Goal: Task Accomplishment & Management: Manage account settings

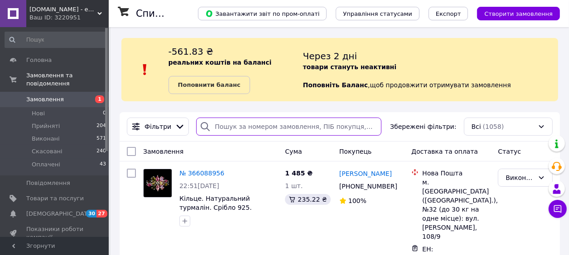
click at [229, 133] on input "search" at bounding box center [288, 127] width 185 height 18
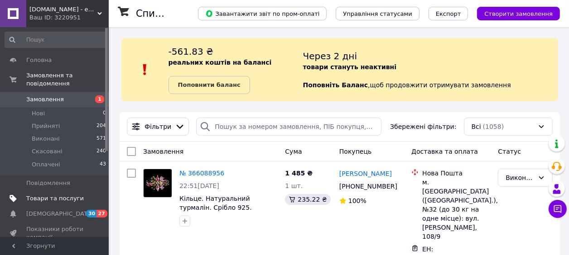
click at [72, 195] on span "Товари та послуги" at bounding box center [55, 199] width 58 height 8
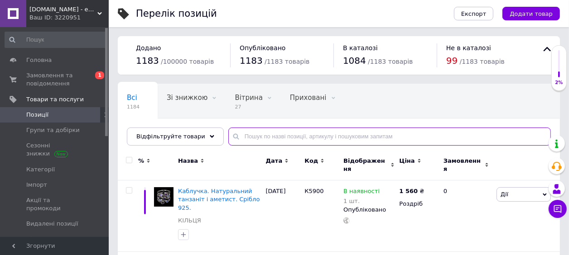
click at [244, 142] on input "text" at bounding box center [389, 137] width 322 height 18
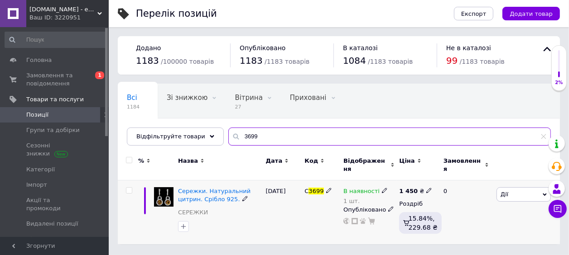
type input "3699"
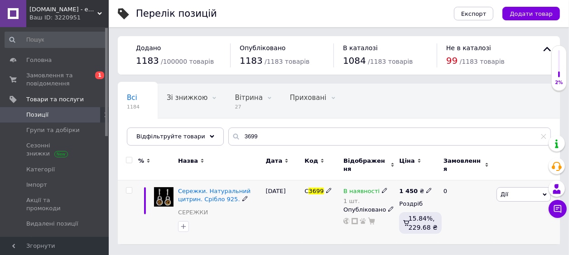
click at [382, 188] on use at bounding box center [384, 190] width 5 height 5
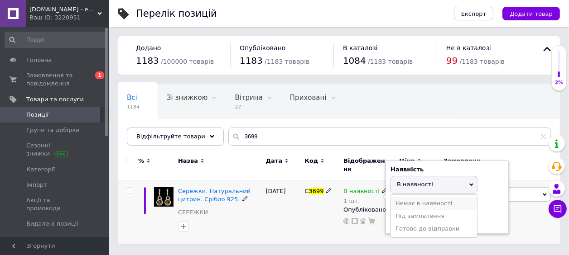
click at [396, 198] on li "Немає в наявності" at bounding box center [434, 203] width 86 height 13
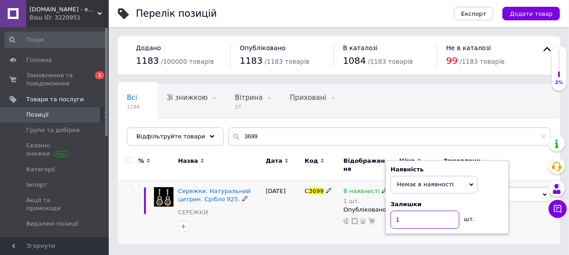
drag, startPoint x: 401, startPoint y: 216, endPoint x: 390, endPoint y: 221, distance: 12.2
click at [390, 221] on input "1" at bounding box center [424, 220] width 69 height 18
type input "0"
click at [318, 220] on div "С 3699" at bounding box center [321, 213] width 39 height 64
